Goal: Complete application form

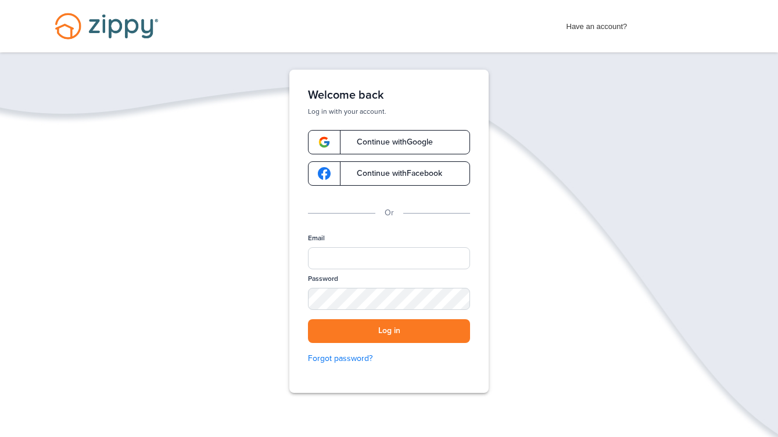
click at [430, 139] on span "Continue with Google" at bounding box center [389, 142] width 88 height 8
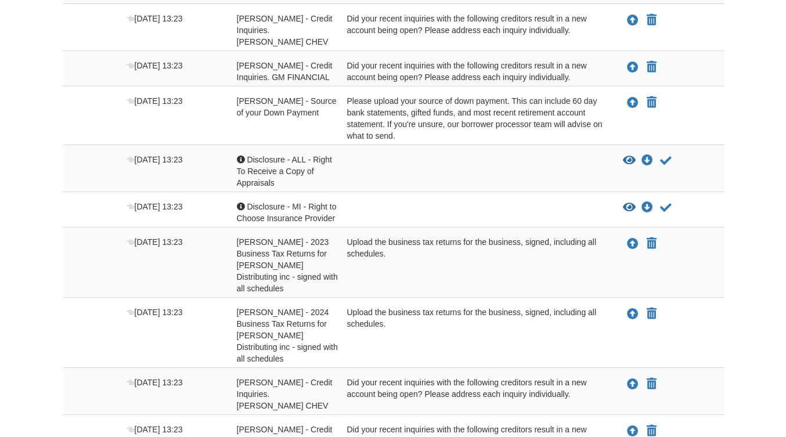
scroll to position [232, 0]
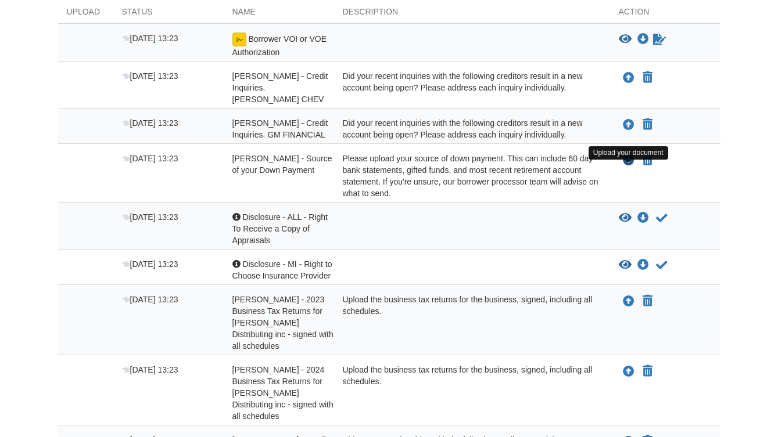
click at [624, 167] on icon "Upload Christopher Anderson - Source of your Down Payment" at bounding box center [629, 161] width 12 height 12
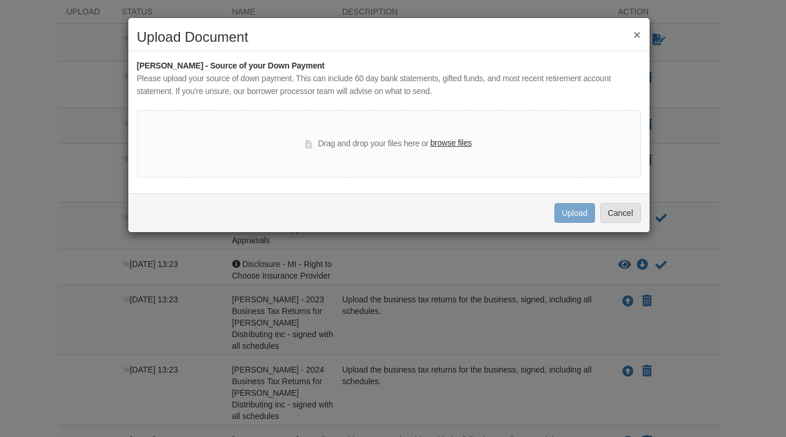
click at [457, 145] on label "browse files" at bounding box center [450, 143] width 41 height 13
click at [0, 0] on input "browse files" at bounding box center [0, 0] width 0 height 0
click at [443, 142] on label "browse files" at bounding box center [450, 143] width 41 height 13
click at [0, 0] on input "browse files" at bounding box center [0, 0] width 0 height 0
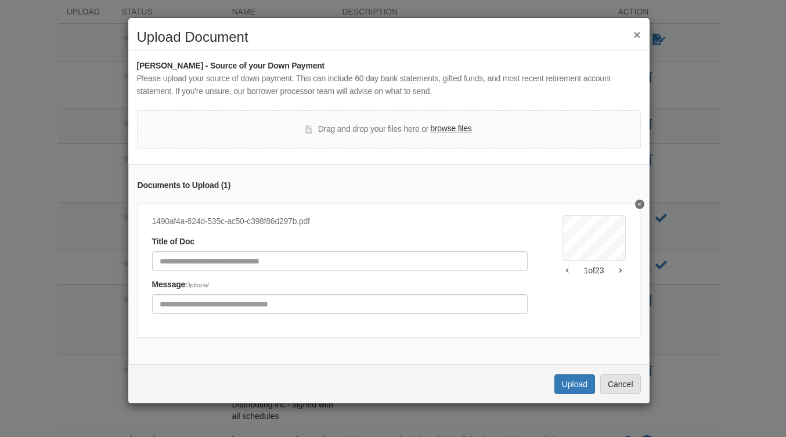
click at [448, 129] on label "browse files" at bounding box center [450, 129] width 41 height 13
click at [0, 0] on input "browse files" at bounding box center [0, 0] width 0 height 0
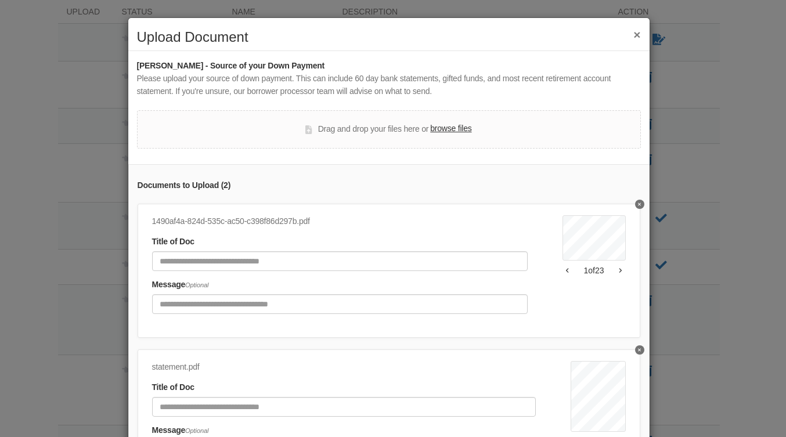
scroll to position [58, 0]
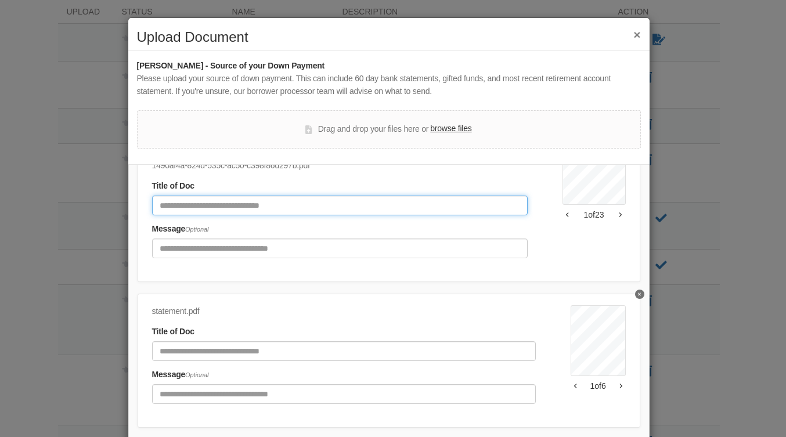
click at [279, 201] on input "Document Title" at bounding box center [340, 206] width 376 height 20
type input "********"
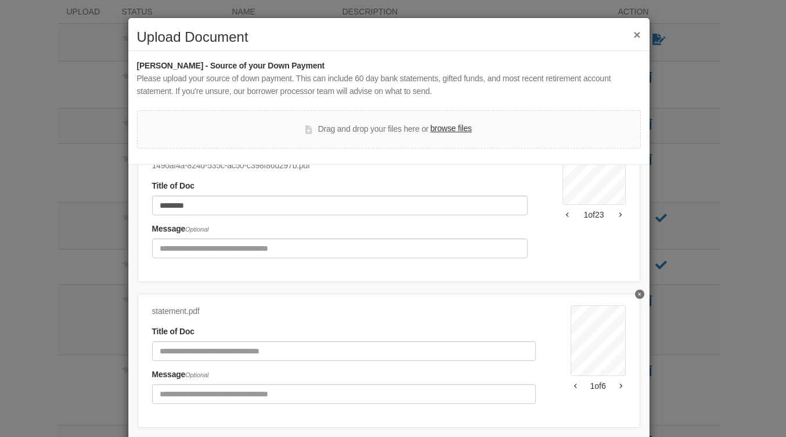
click at [249, 353] on div "statement.pdf Title of Doc Message Optional" at bounding box center [361, 358] width 419 height 106
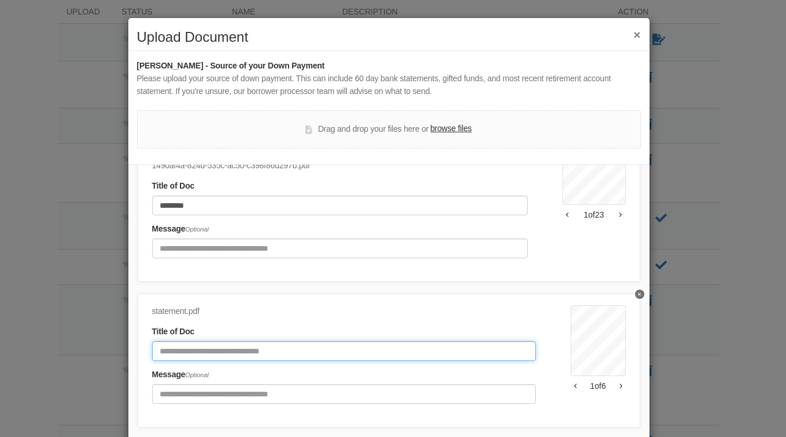
click at [246, 343] on input "Document Title" at bounding box center [344, 352] width 384 height 20
type input "**********"
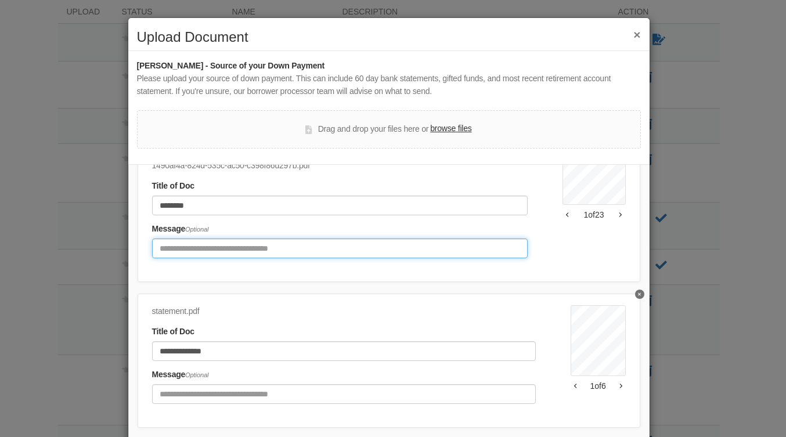
click at [315, 242] on input "Include any comments on this document" at bounding box center [340, 249] width 376 height 20
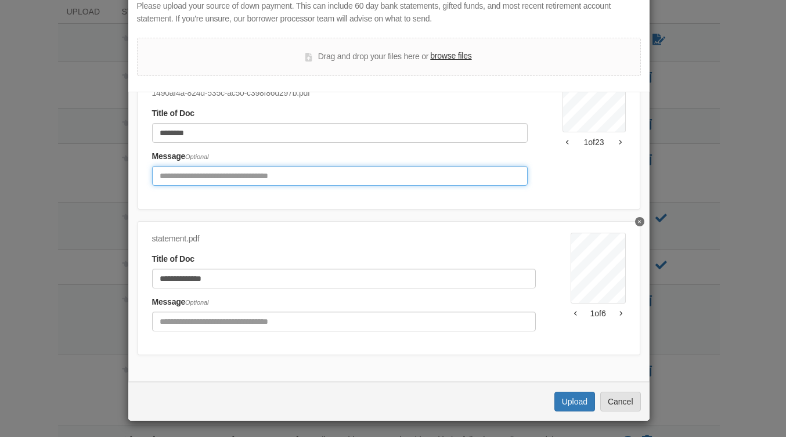
scroll to position [74, 0]
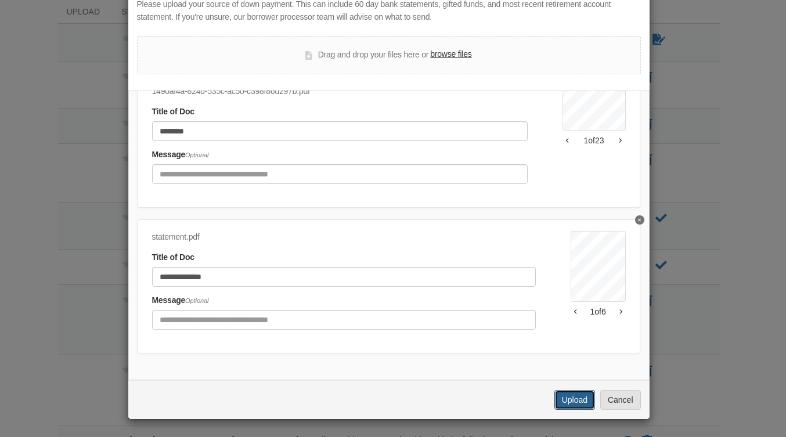
click at [559, 402] on button "Upload" at bounding box center [575, 400] width 41 height 20
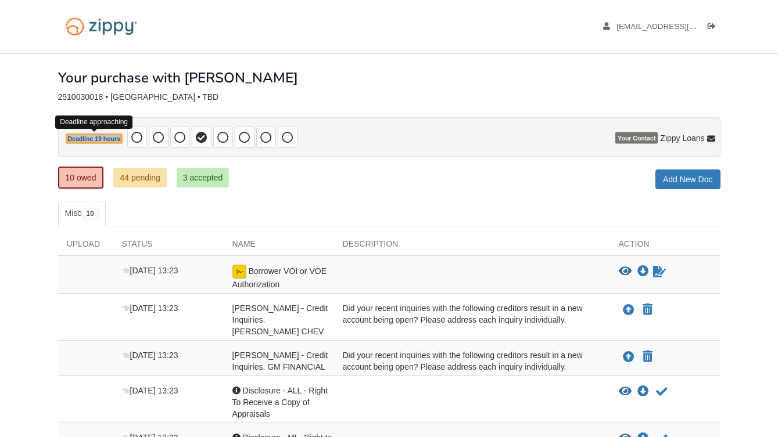
drag, startPoint x: 66, startPoint y: 140, endPoint x: 119, endPoint y: 139, distance: 52.9
click at [119, 139] on span "Deadline 19 hours" at bounding box center [94, 139] width 57 height 11
click at [341, 194] on div "× × × Pending Add Document Notice document will be included in the email sent t…" at bounding box center [389, 408] width 662 height 711
